Goal: Task Accomplishment & Management: Use online tool/utility

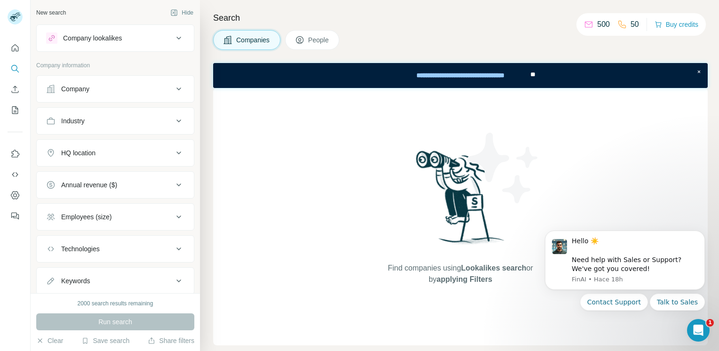
click at [173, 91] on icon at bounding box center [178, 88] width 11 height 11
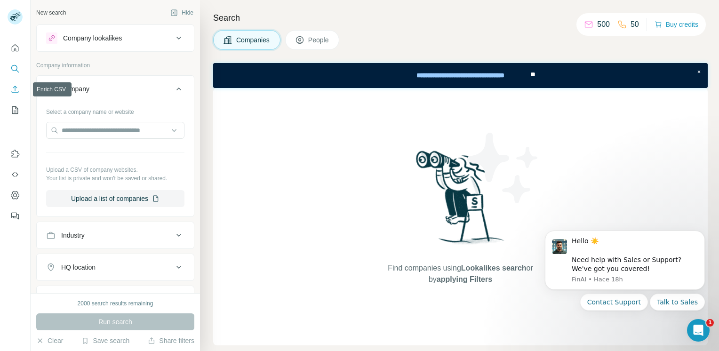
click at [16, 89] on icon "Enrich CSV" at bounding box center [14, 89] width 9 height 9
click at [13, 69] on icon "Search" at bounding box center [14, 68] width 9 height 9
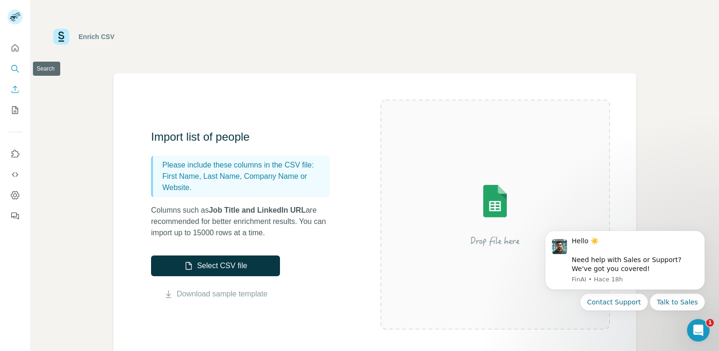
click at [13, 69] on icon "Search" at bounding box center [14, 68] width 9 height 9
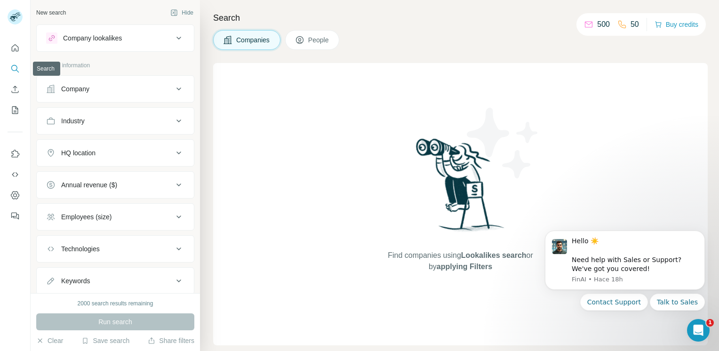
click at [13, 69] on icon "Search" at bounding box center [14, 68] width 9 height 9
drag, startPoint x: 13, startPoint y: 69, endPoint x: 24, endPoint y: 68, distance: 11.3
click at [14, 68] on icon "Search" at bounding box center [14, 68] width 9 height 9
click at [320, 39] on span "People" at bounding box center [319, 39] width 22 height 9
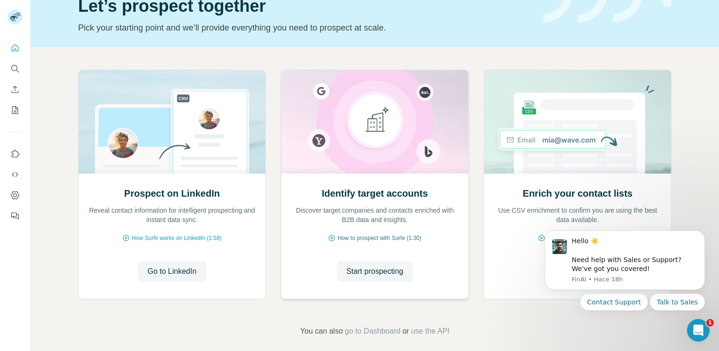
scroll to position [55, 0]
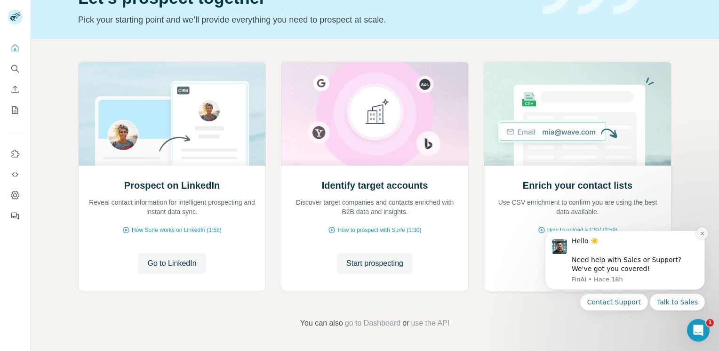
click at [702, 235] on icon "Dismiss notification" at bounding box center [702, 233] width 5 height 5
click at [700, 234] on icon "Dismiss notification" at bounding box center [702, 233] width 5 height 5
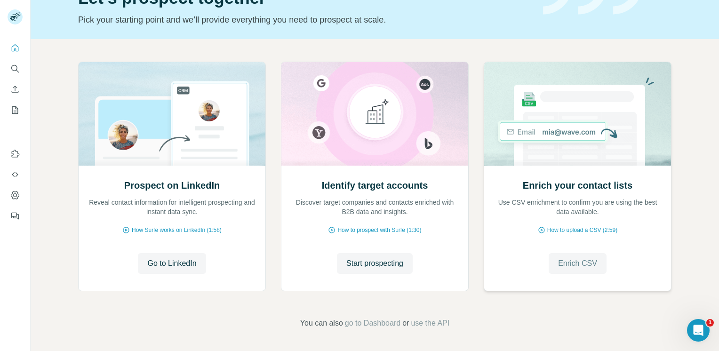
click at [579, 265] on span "Enrich CSV" at bounding box center [577, 263] width 39 height 11
